Goal: Task Accomplishment & Management: Complete application form

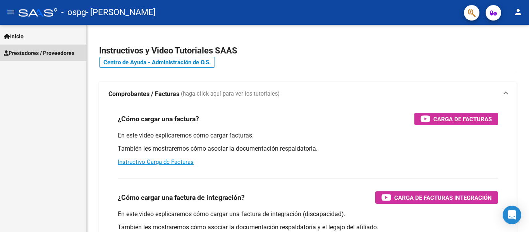
click at [18, 49] on span "Prestadores / Proveedores" at bounding box center [39, 53] width 70 height 9
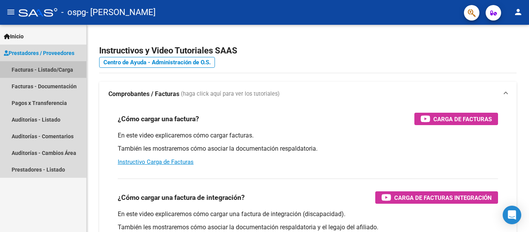
click at [28, 74] on link "Facturas - Listado/Carga" at bounding box center [43, 69] width 86 height 17
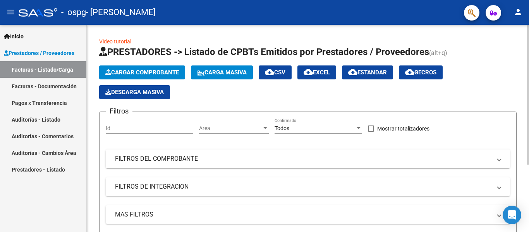
click at [177, 77] on button "Cargar Comprobante" at bounding box center [142, 72] width 86 height 14
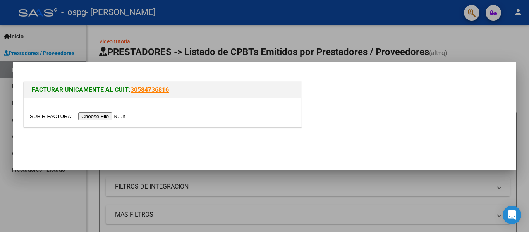
click at [109, 116] on input "file" at bounding box center [79, 116] width 98 height 8
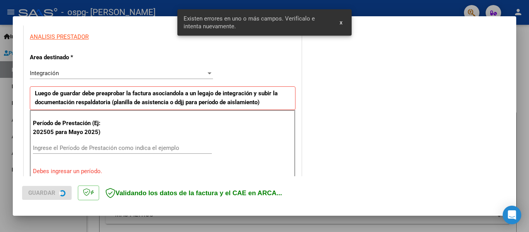
scroll to position [180, 0]
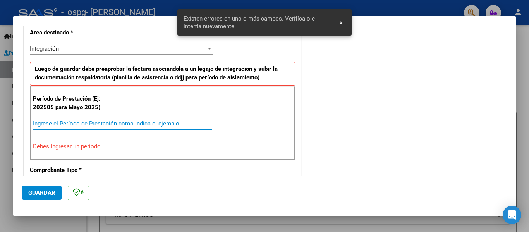
click at [115, 120] on input "Ingrese el Período de Prestación como indica el ejemplo" at bounding box center [122, 123] width 179 height 7
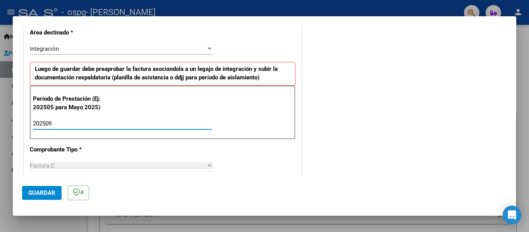
type input "202509"
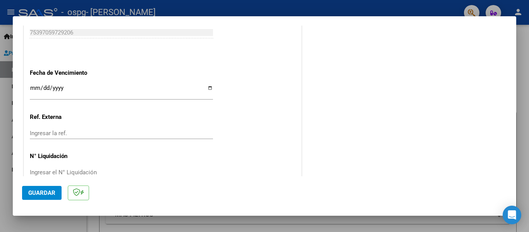
scroll to position [520, 0]
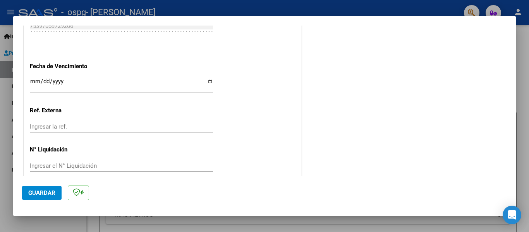
click at [75, 79] on input "Ingresar la fecha" at bounding box center [121, 84] width 183 height 12
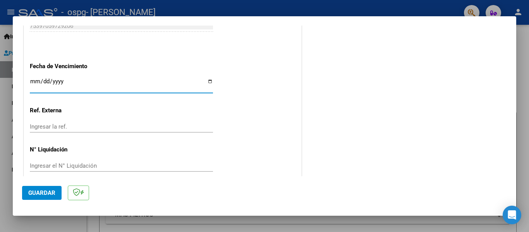
click at [205, 83] on input "Ingresar la fecha" at bounding box center [121, 84] width 183 height 12
type input "[DATE]"
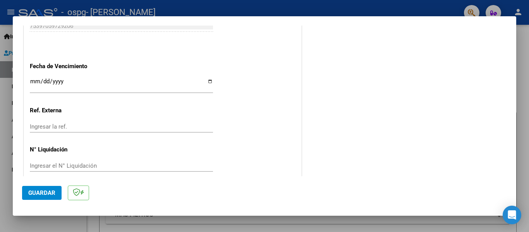
scroll to position [530, 0]
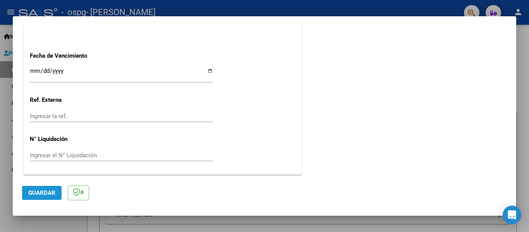
click at [46, 192] on span "Guardar" at bounding box center [41, 192] width 27 height 7
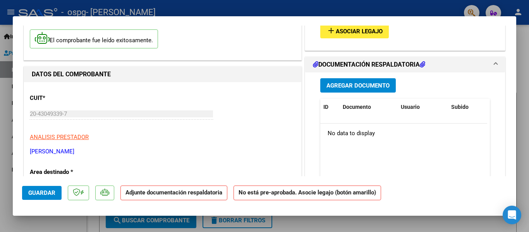
scroll to position [42, 0]
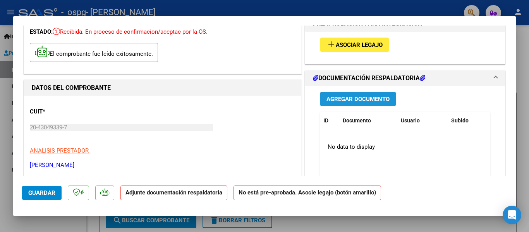
click at [351, 101] on span "Agregar Documento" at bounding box center [357, 99] width 63 height 7
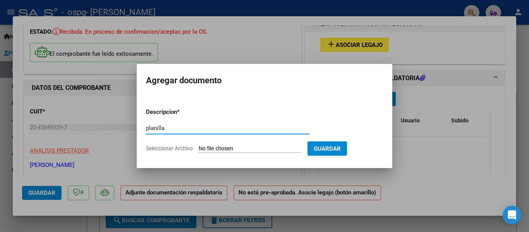
type input "planilla"
click at [244, 145] on input "Seleccionar Archivo" at bounding box center [249, 148] width 103 height 7
type input "C:\fakepath\SEPTIEMBRE LAUTY 25.pdf"
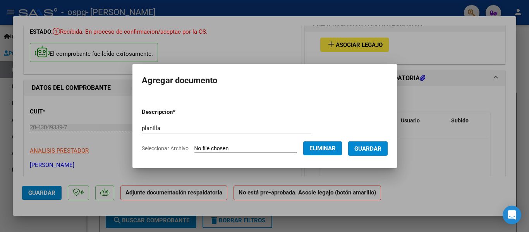
click at [181, 123] on div "planilla Escriba aquí una descripcion" at bounding box center [226, 128] width 169 height 12
type input "p"
type input "boleta"
click at [372, 152] on button "Guardar" at bounding box center [367, 148] width 39 height 14
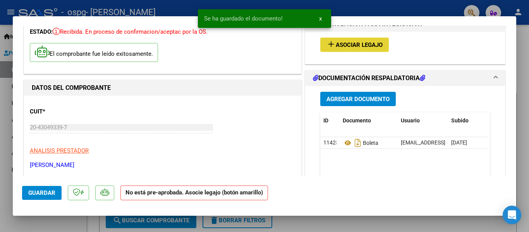
click at [368, 49] on button "add Asociar Legajo" at bounding box center [354, 45] width 68 height 14
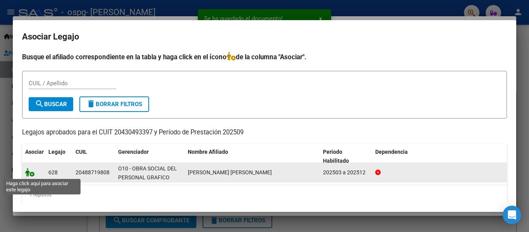
click at [31, 174] on icon at bounding box center [29, 172] width 9 height 9
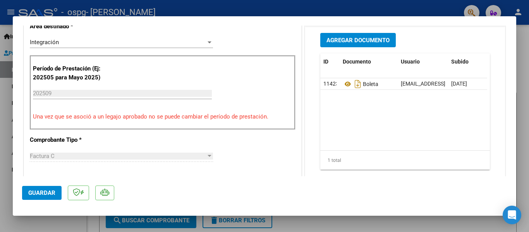
scroll to position [183, 0]
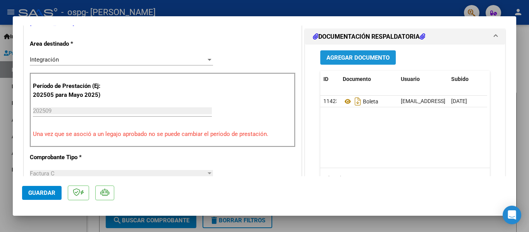
click at [368, 58] on span "Agregar Documento" at bounding box center [357, 57] width 63 height 7
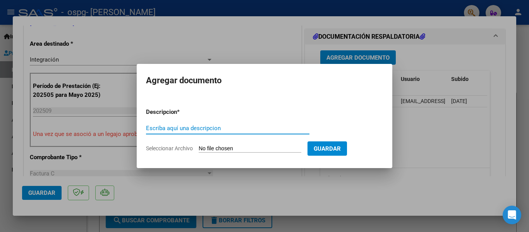
click at [190, 125] on input "Escriba aquí una descripcion" at bounding box center [227, 128] width 163 height 7
type input "planilla"
click at [214, 145] on input "Seleccionar Archivo" at bounding box center [249, 148] width 103 height 7
type input "C:\fakepath\CamScanner [DATE] 20.25.pdf"
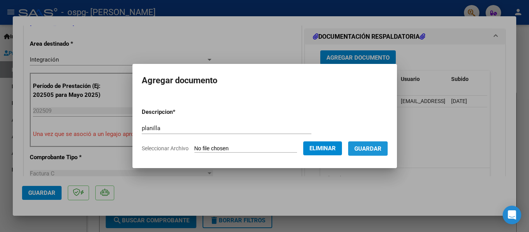
click at [366, 149] on span "Guardar" at bounding box center [367, 148] width 27 height 7
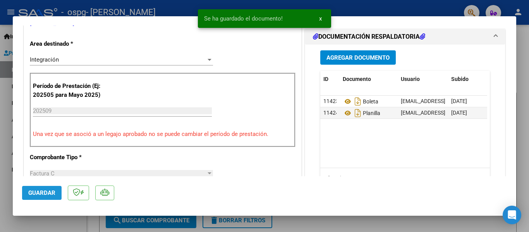
click at [33, 195] on span "Guardar" at bounding box center [41, 192] width 27 height 7
